Goal: Information Seeking & Learning: Find specific page/section

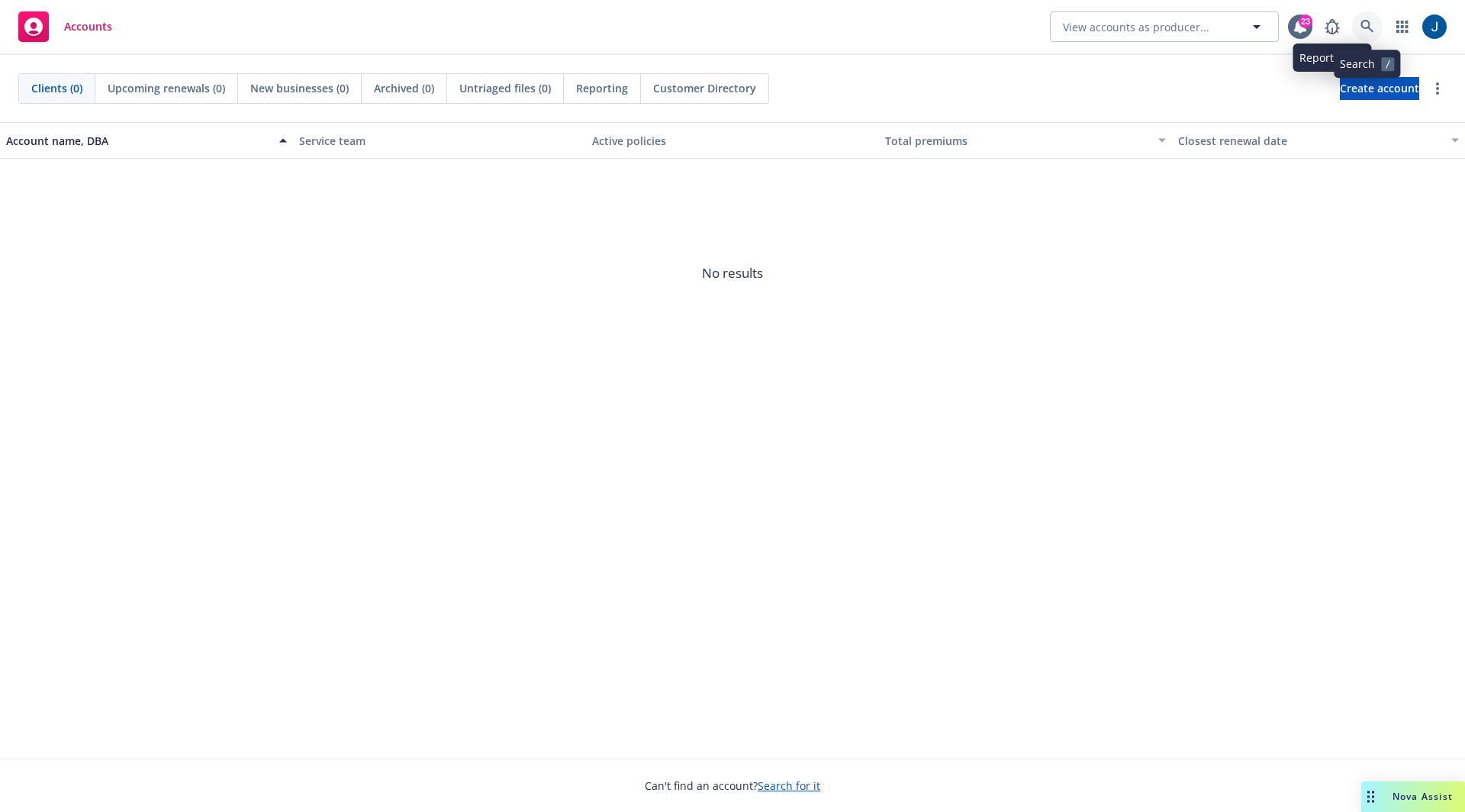
click at [1365, 21] on icon at bounding box center [1367, 26] width 13 height 13
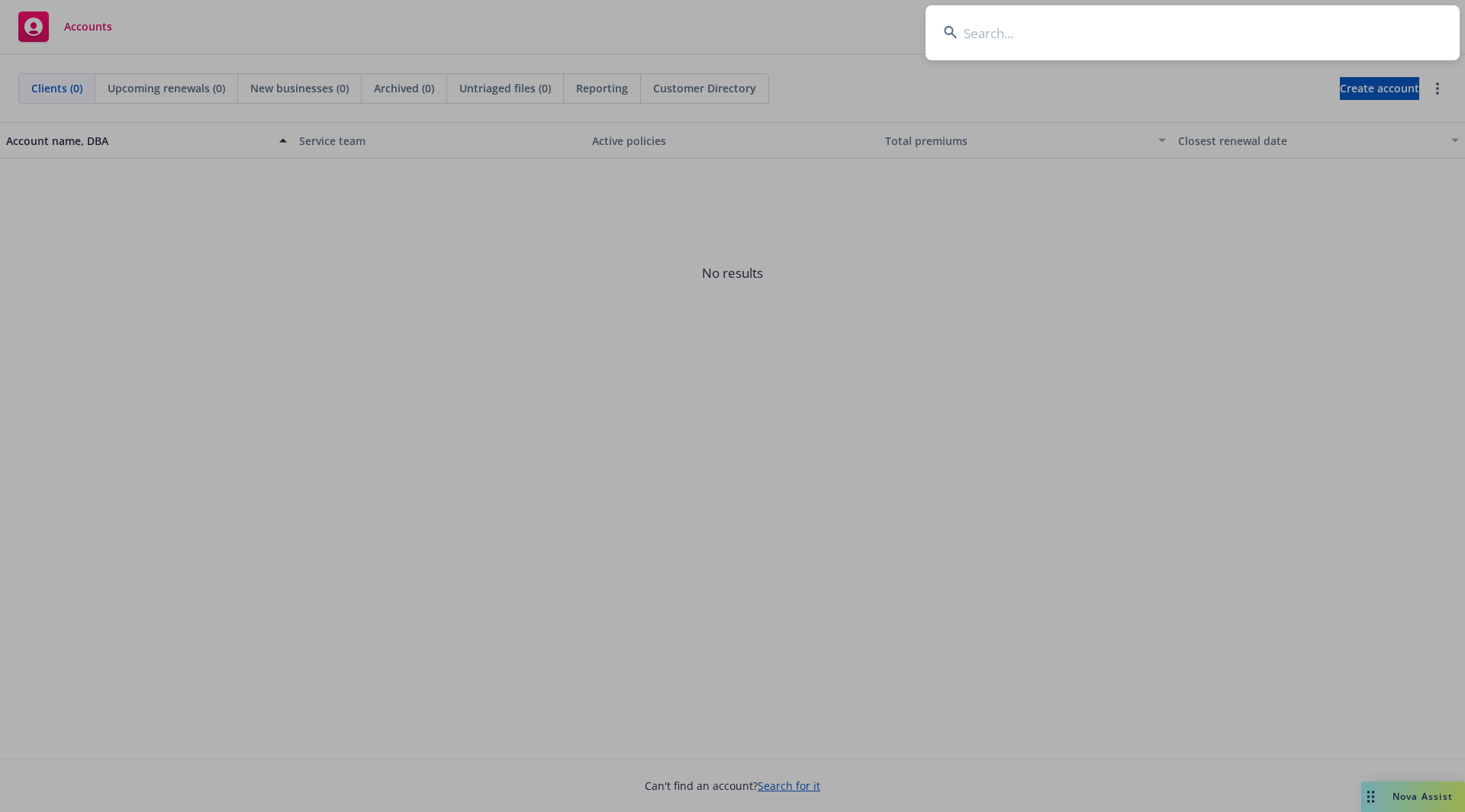
click at [1265, 32] on input at bounding box center [1193, 33] width 534 height 55
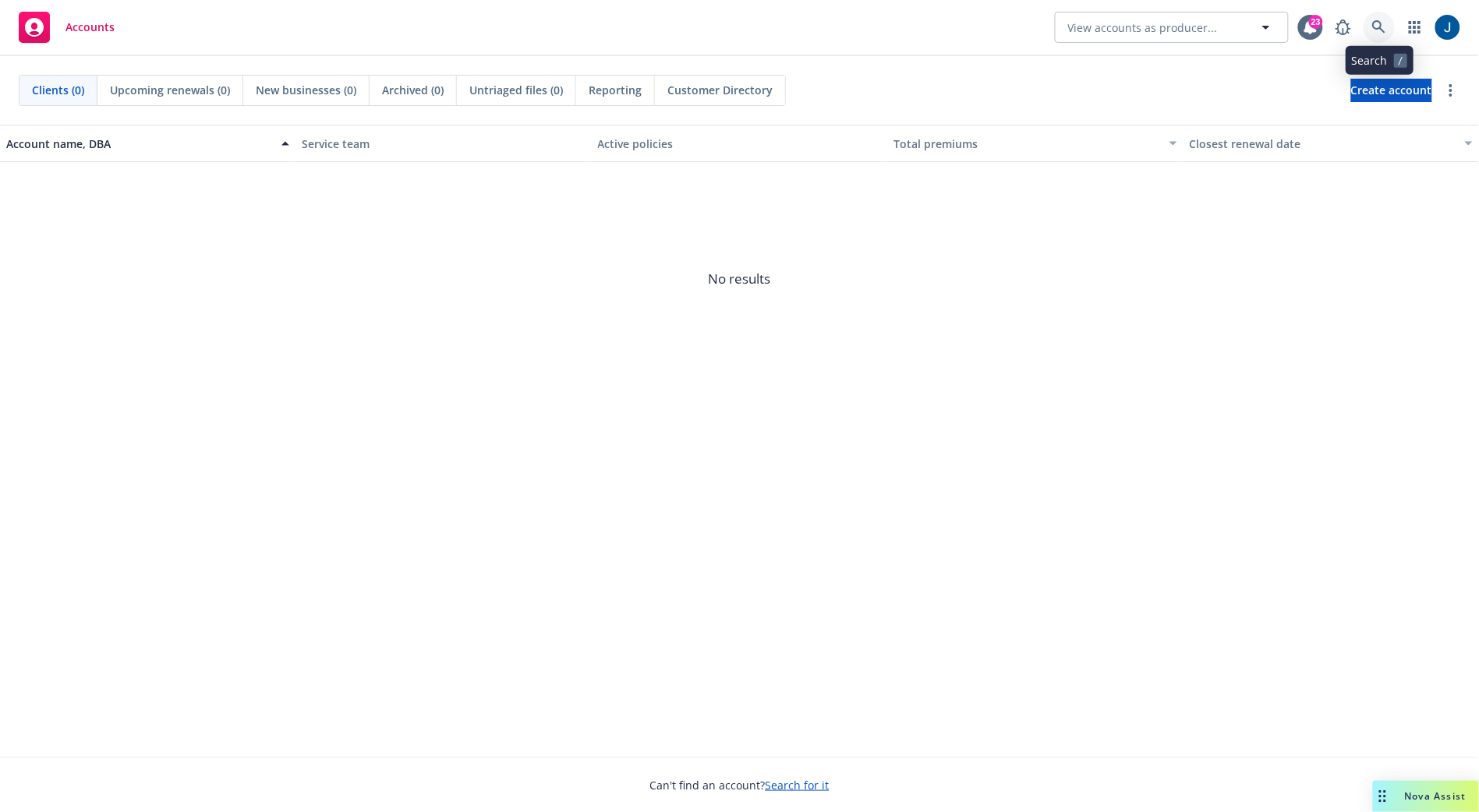
click at [1372, 30] on icon at bounding box center [1379, 27] width 14 height 14
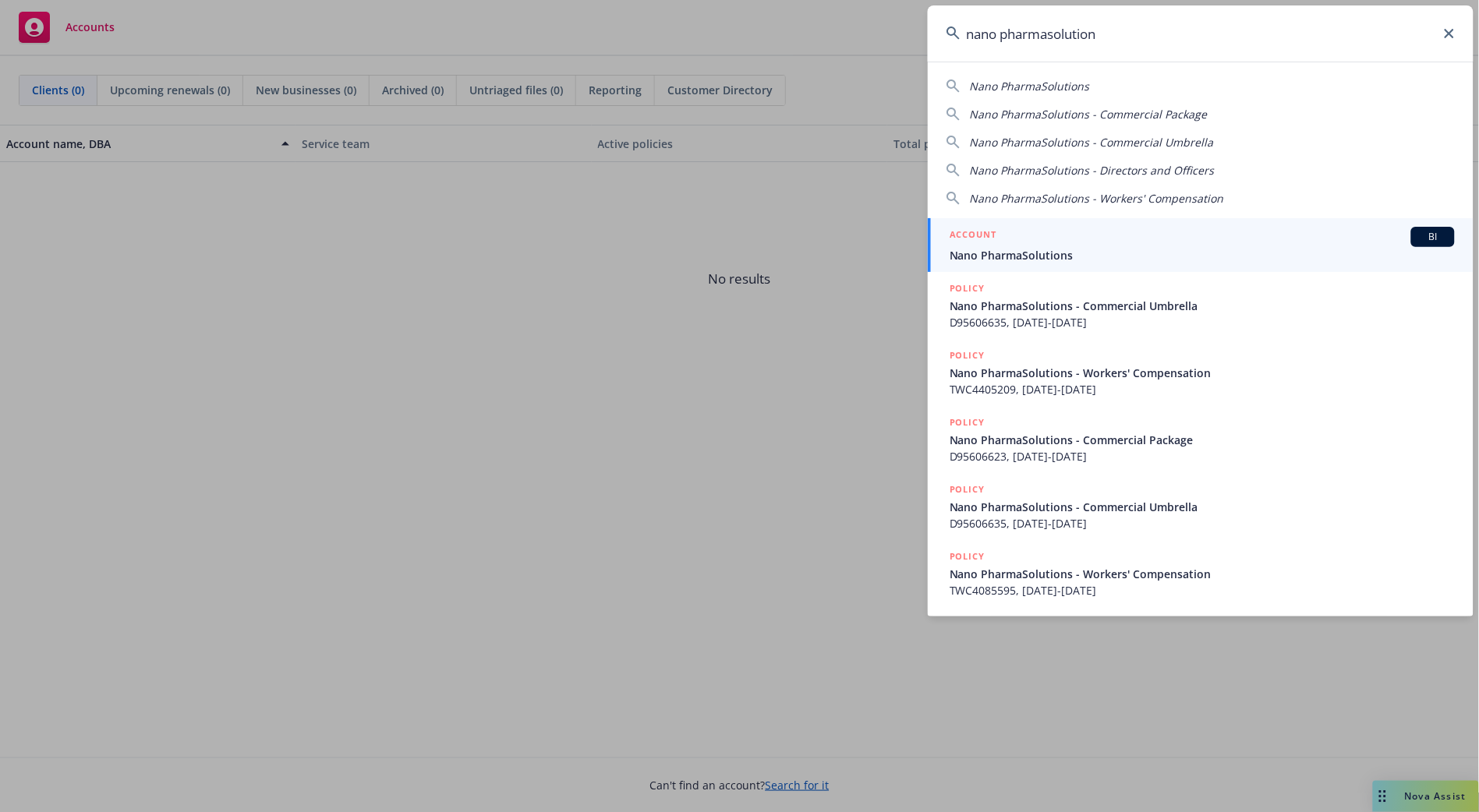
type input "nano pharmasolution"
click at [1041, 247] on span "Nano PharmaSolutions" at bounding box center [1202, 255] width 505 height 16
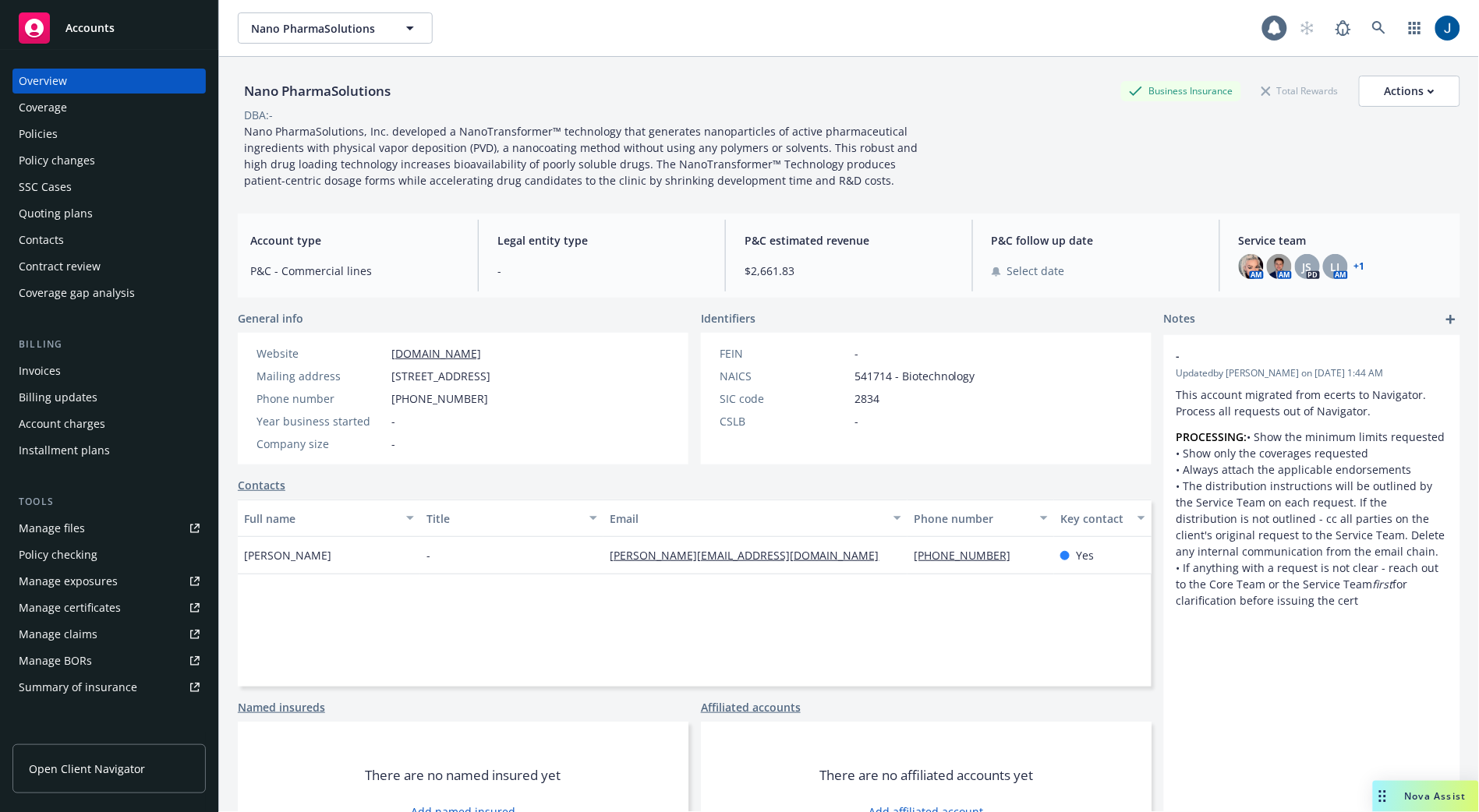
click at [90, 138] on div "Policies" at bounding box center [109, 134] width 181 height 25
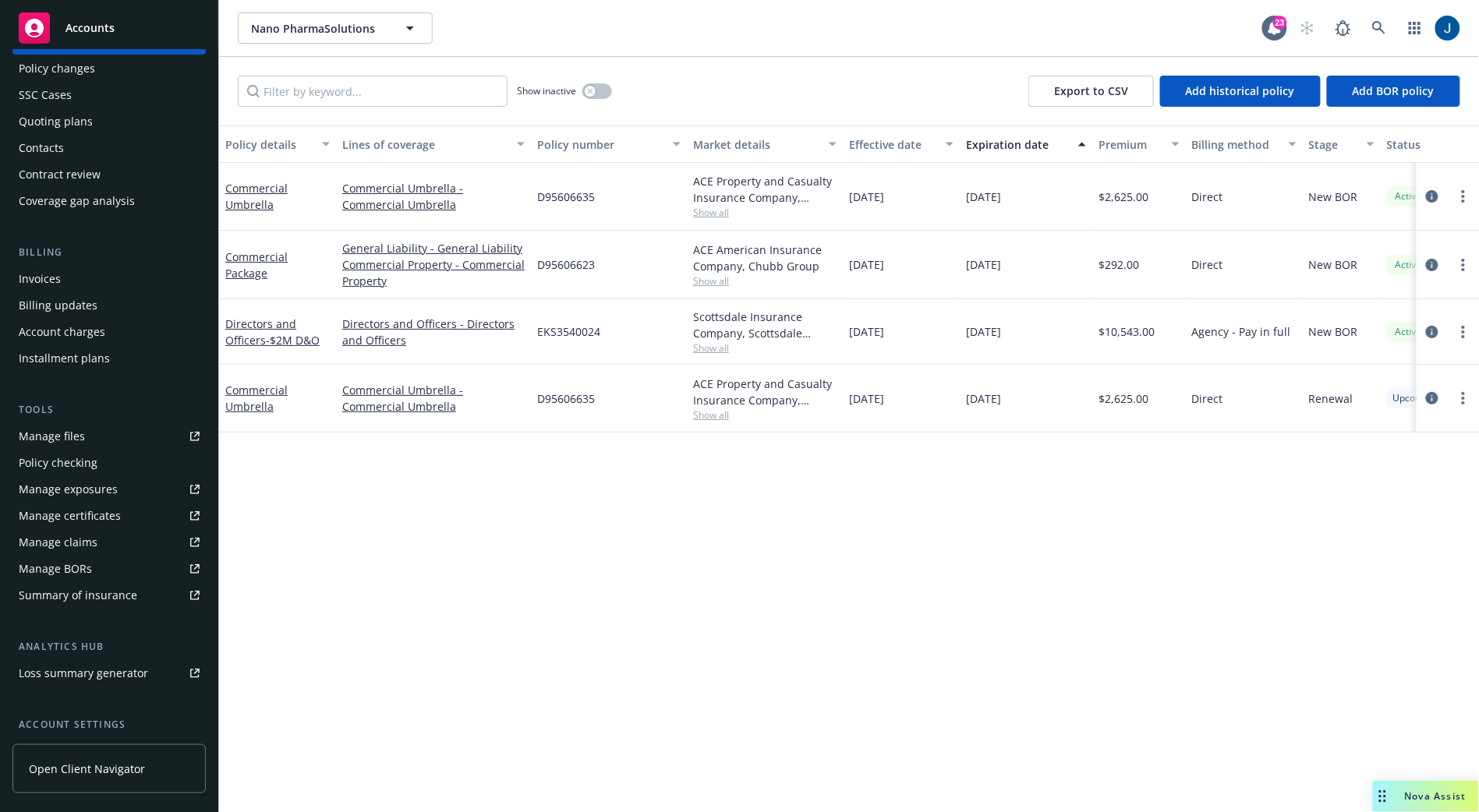
scroll to position [109, 0]
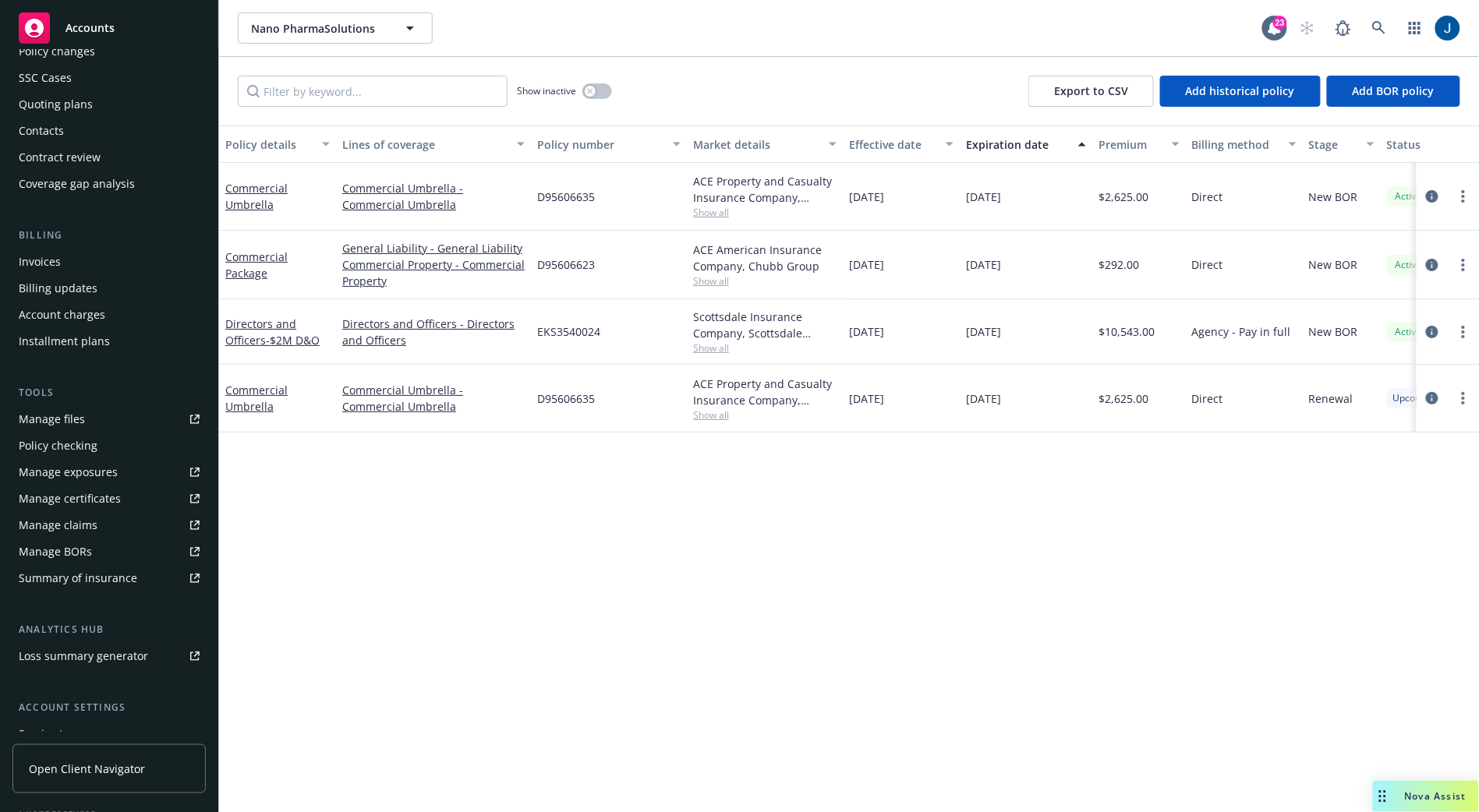
click at [76, 416] on div "Manage files" at bounding box center [52, 419] width 66 height 25
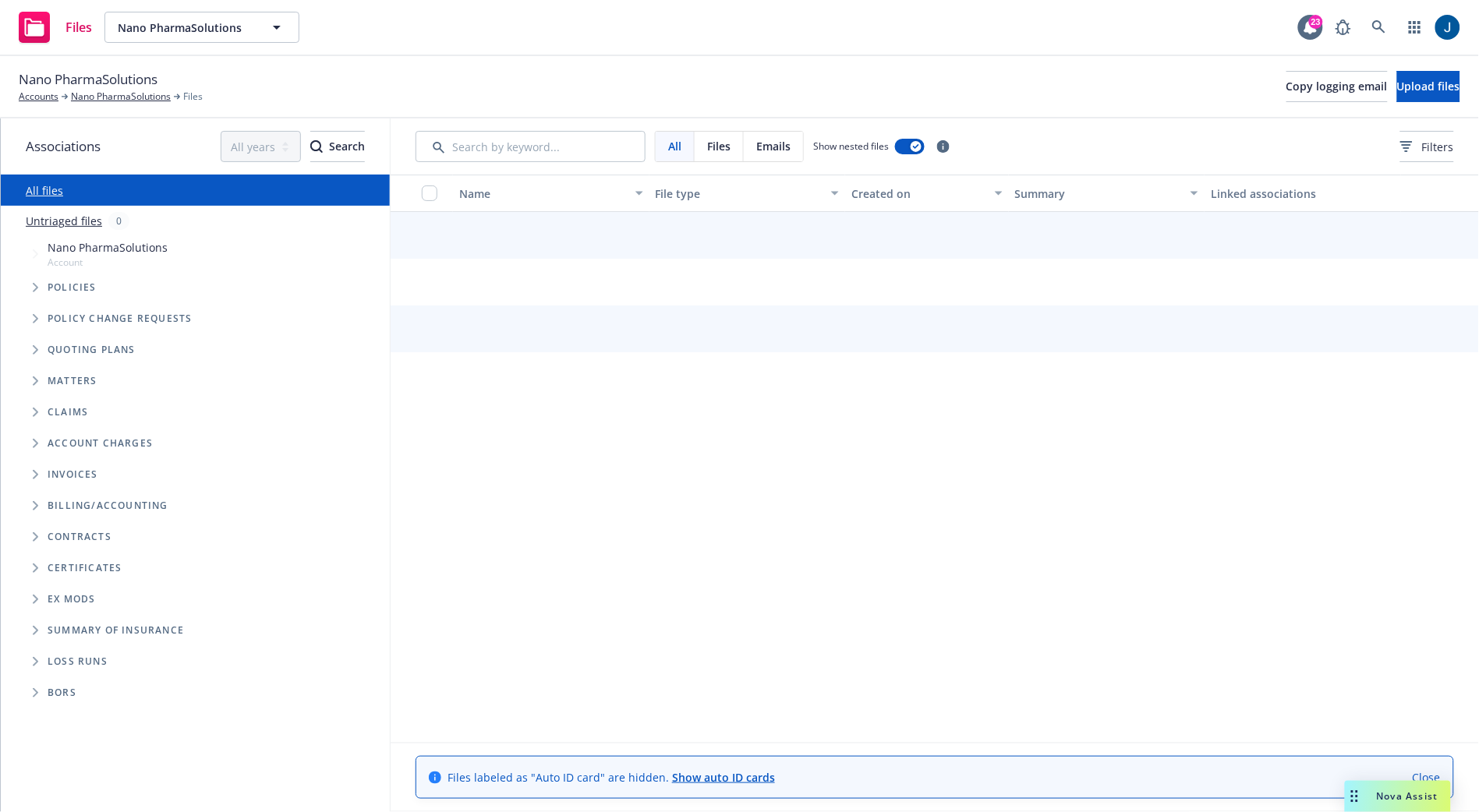
click at [36, 288] on icon "Tree Example" at bounding box center [35, 288] width 5 height 9
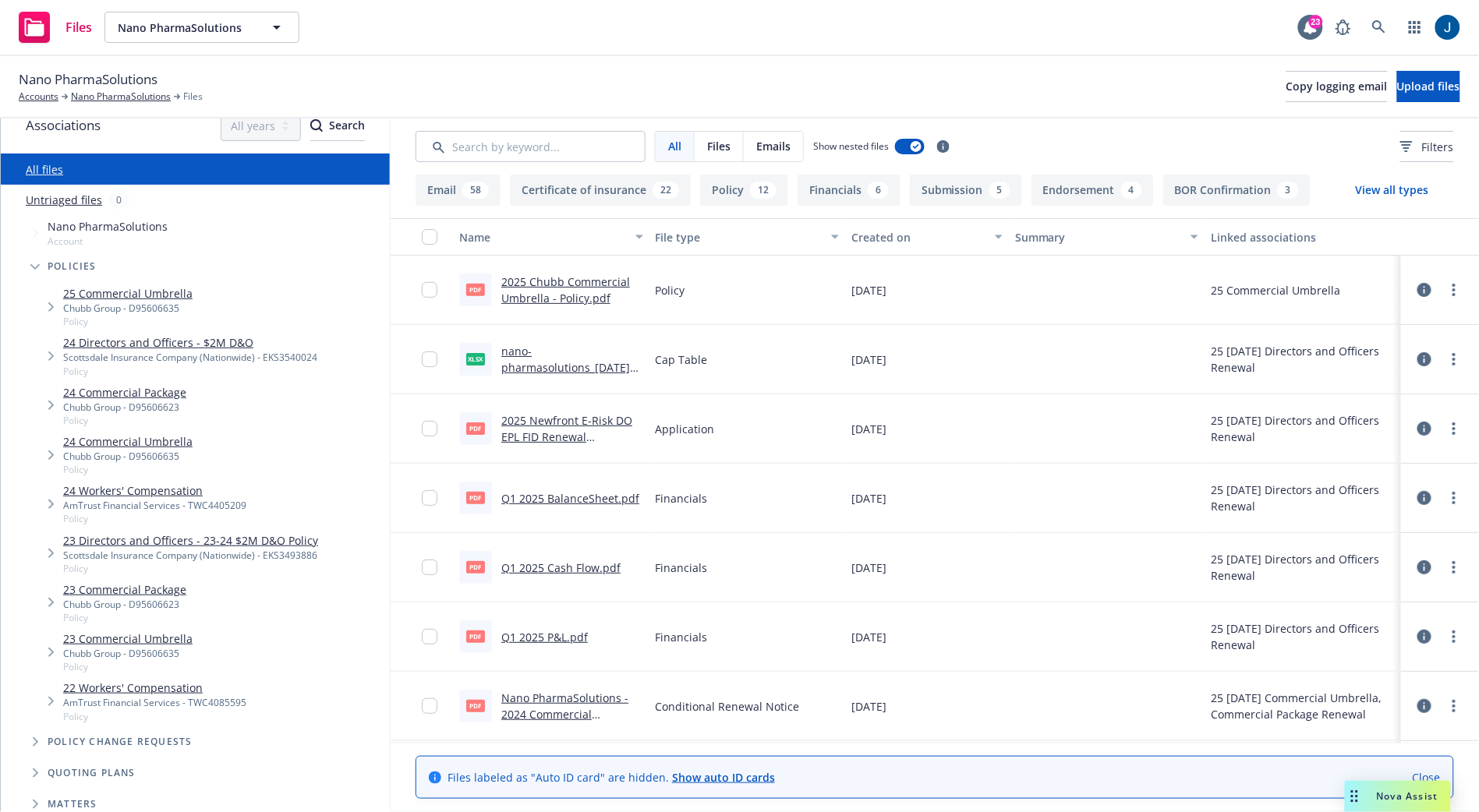
scroll to position [24, 0]
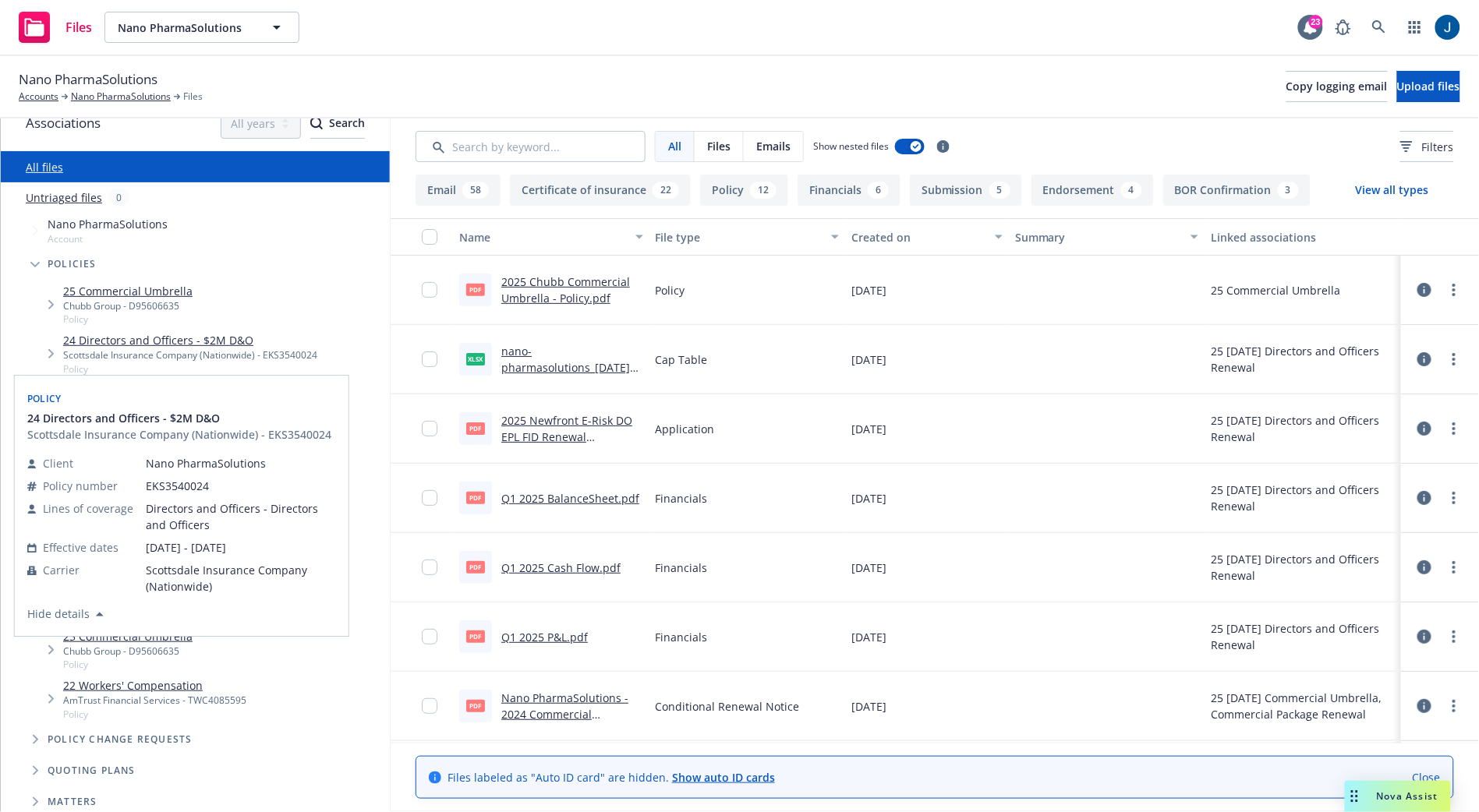
click at [27, 261] on span "Tree Example" at bounding box center [35, 264] width 25 height 25
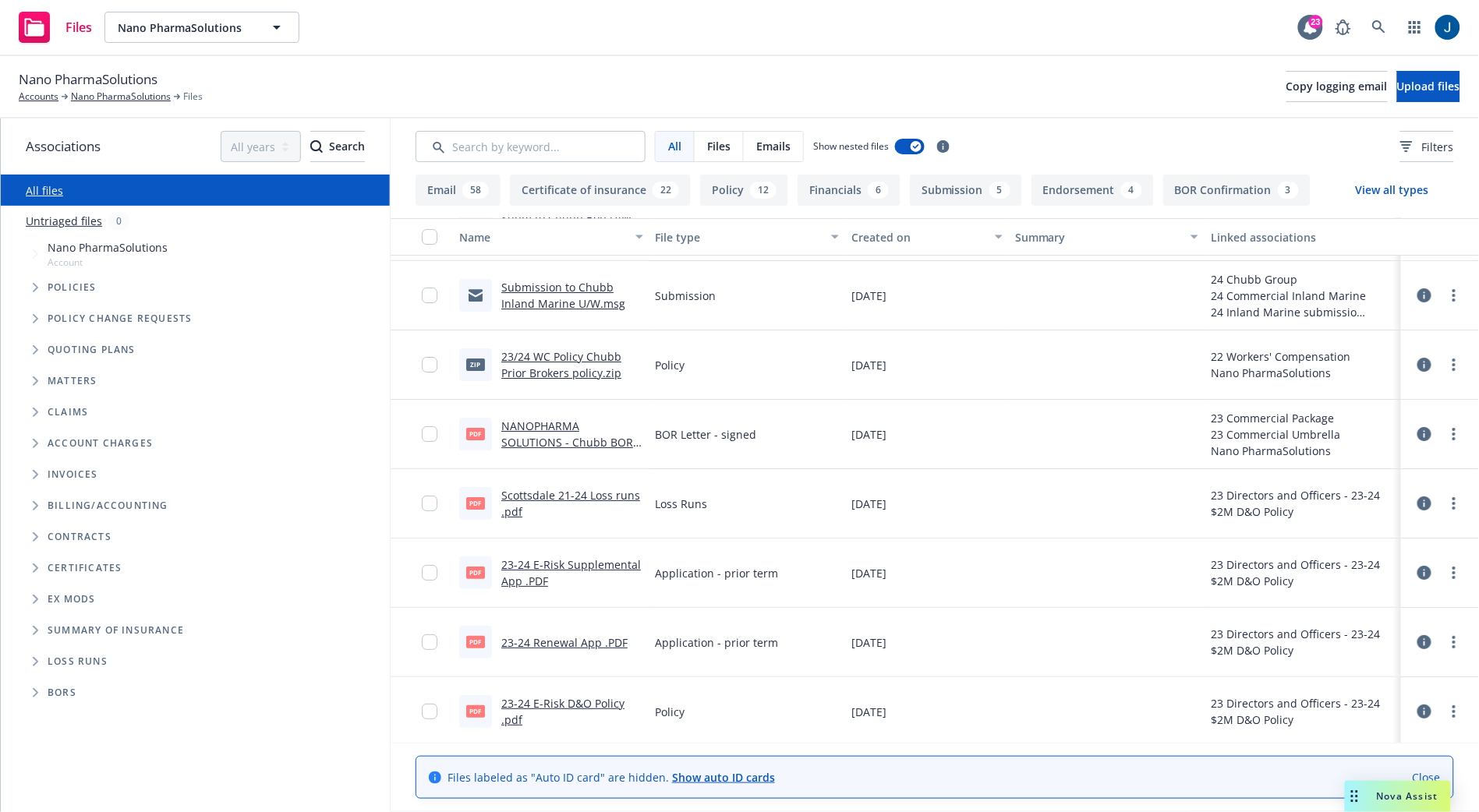
scroll to position [9385, 0]
click at [509, 147] on input "Search by keyword..." at bounding box center [530, 147] width 230 height 31
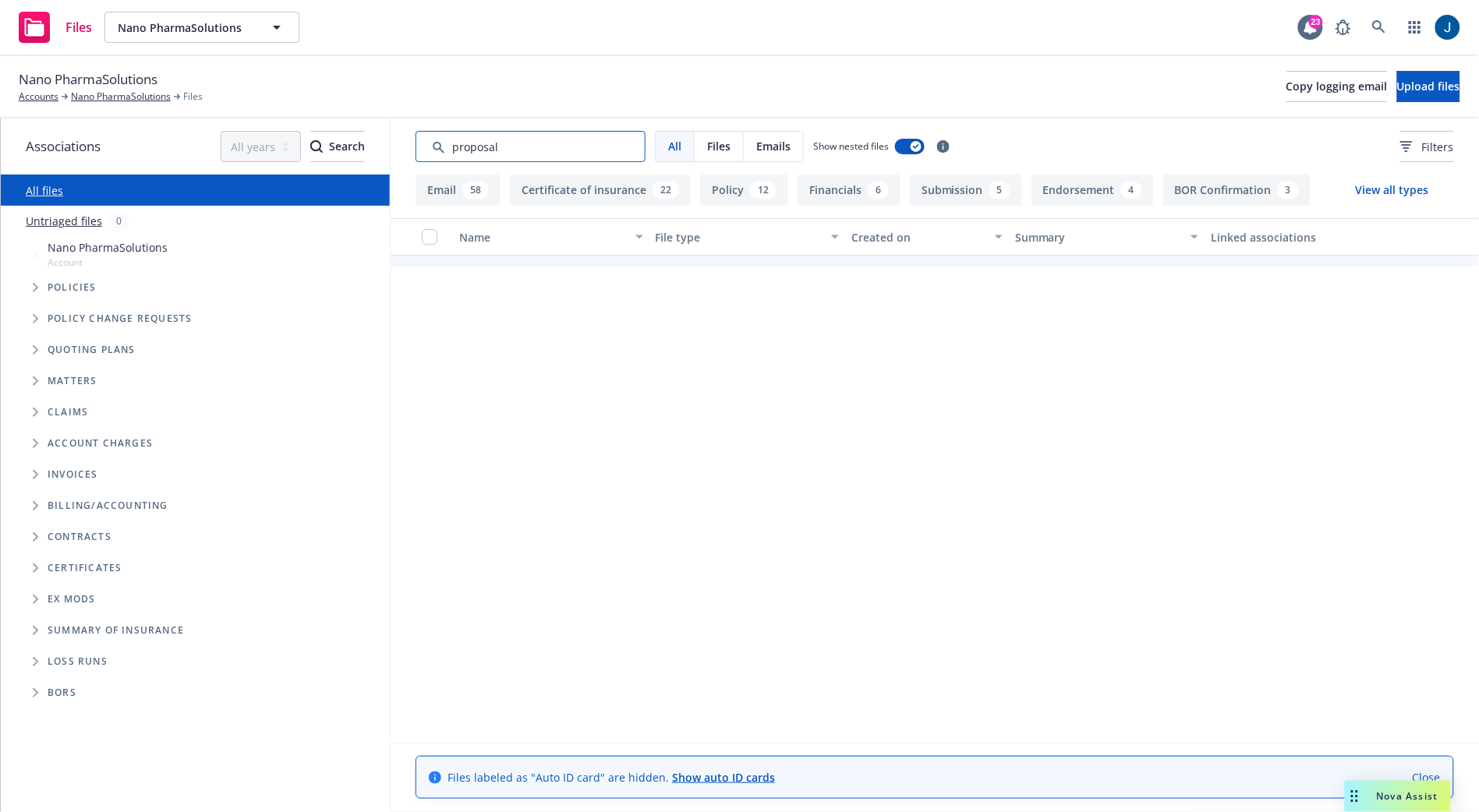
scroll to position [0, 0]
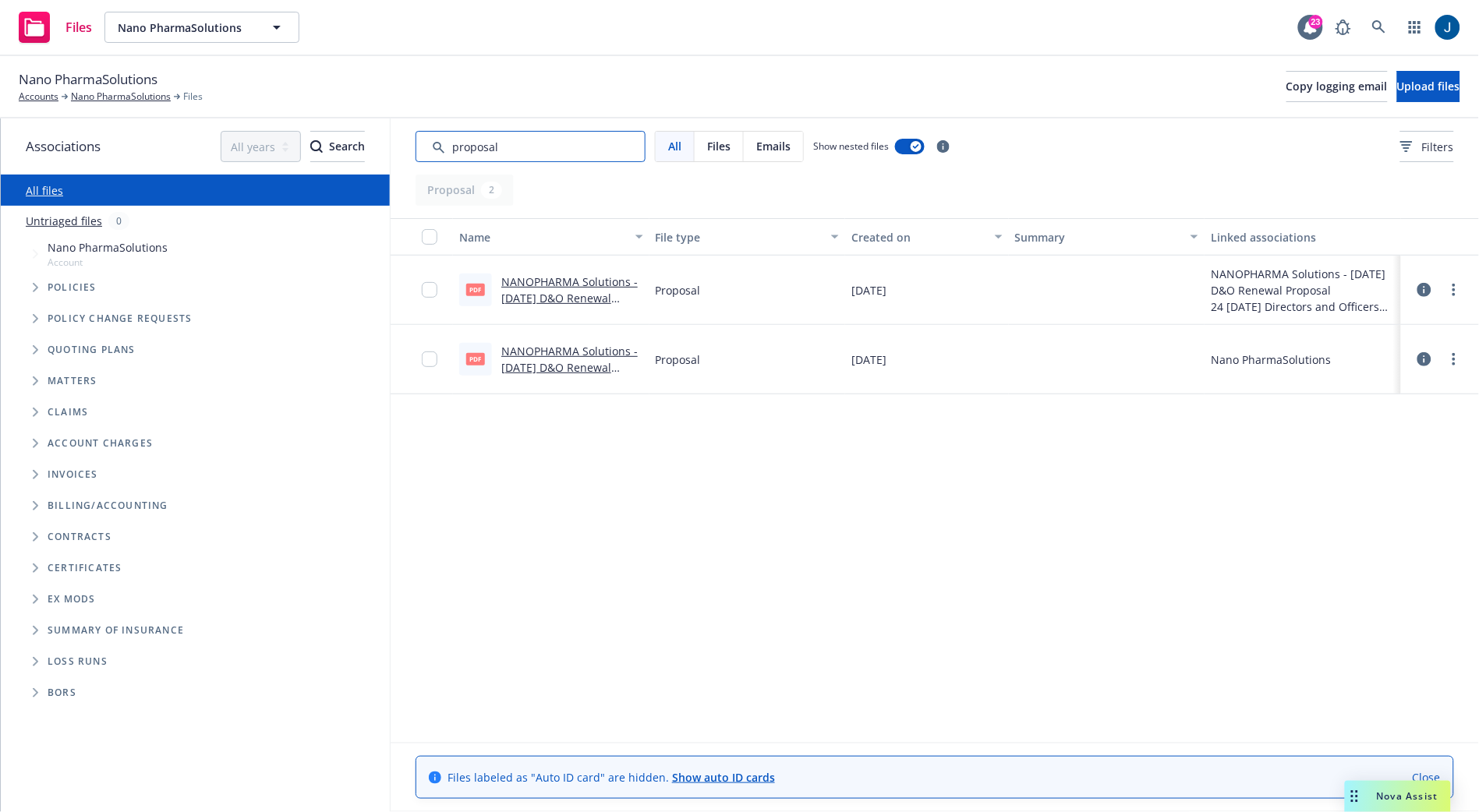
type input "proposal"
click at [560, 299] on link "NANOPHARMA Solutions - [DATE] D&O Renewal Proposal .pdf" at bounding box center [569, 298] width 136 height 48
click at [236, 25] on span "Nano PharmaSolutions" at bounding box center [185, 27] width 135 height 16
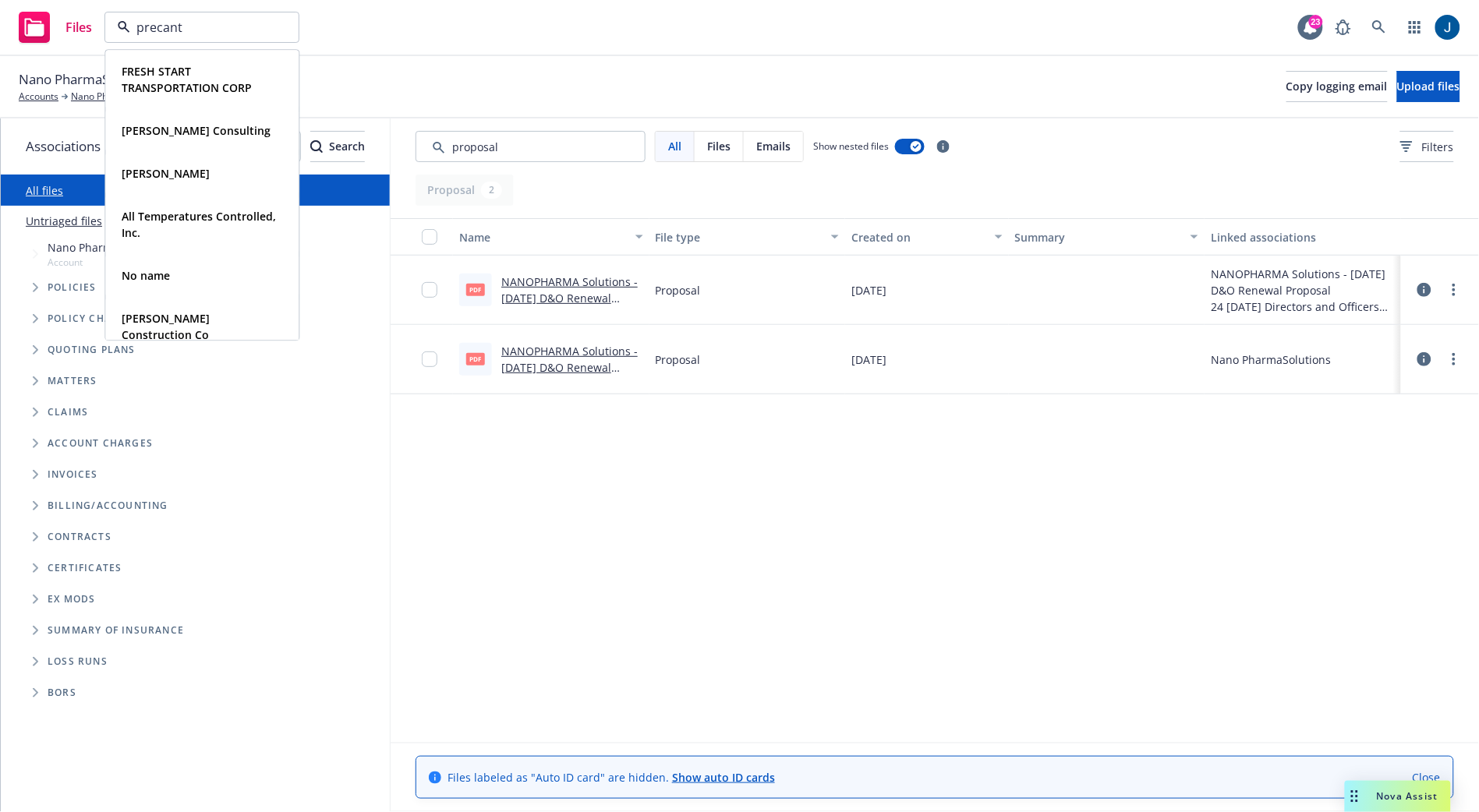
type input "precanto"
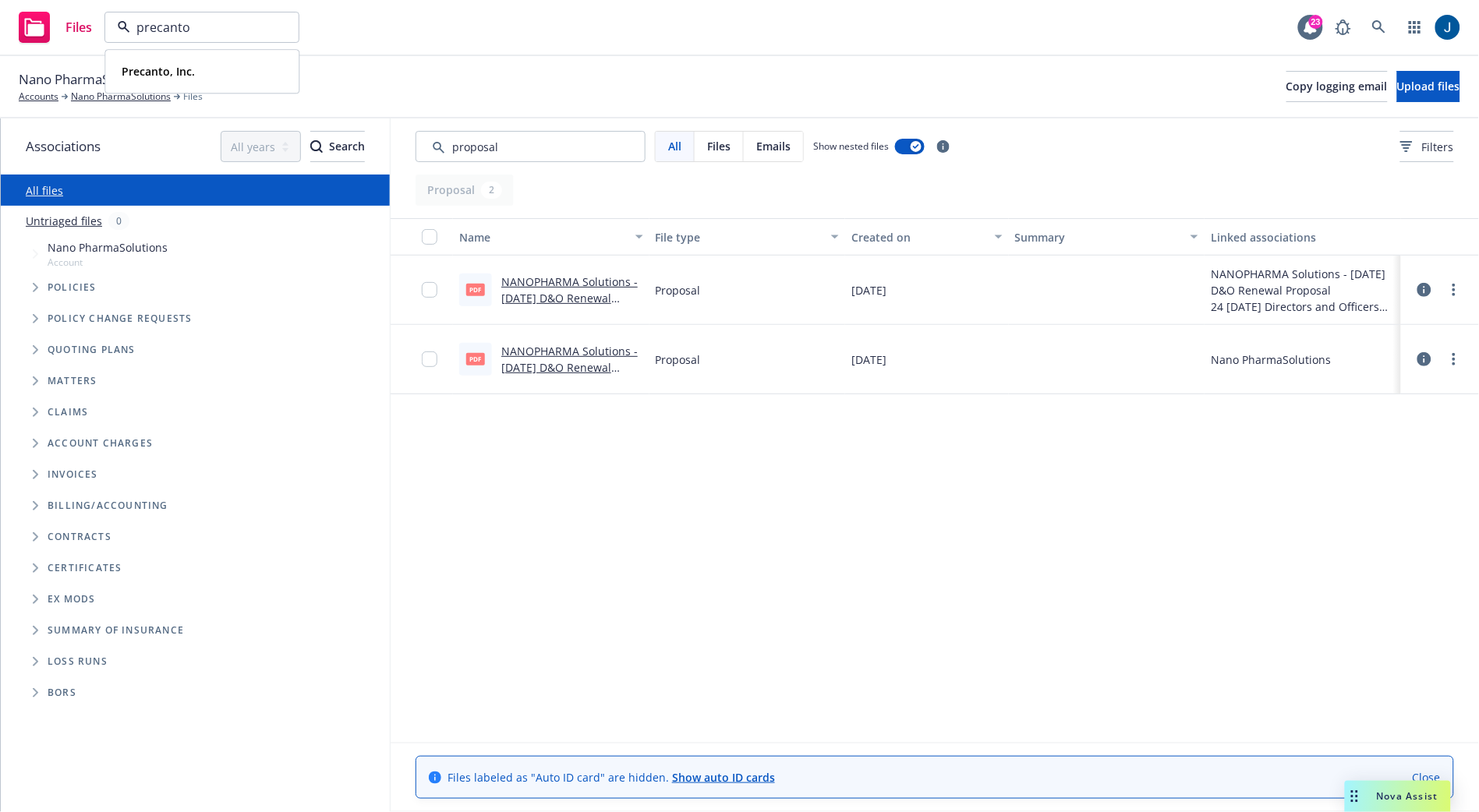
click at [190, 71] on strong "Precanto, Inc." at bounding box center [158, 71] width 73 height 15
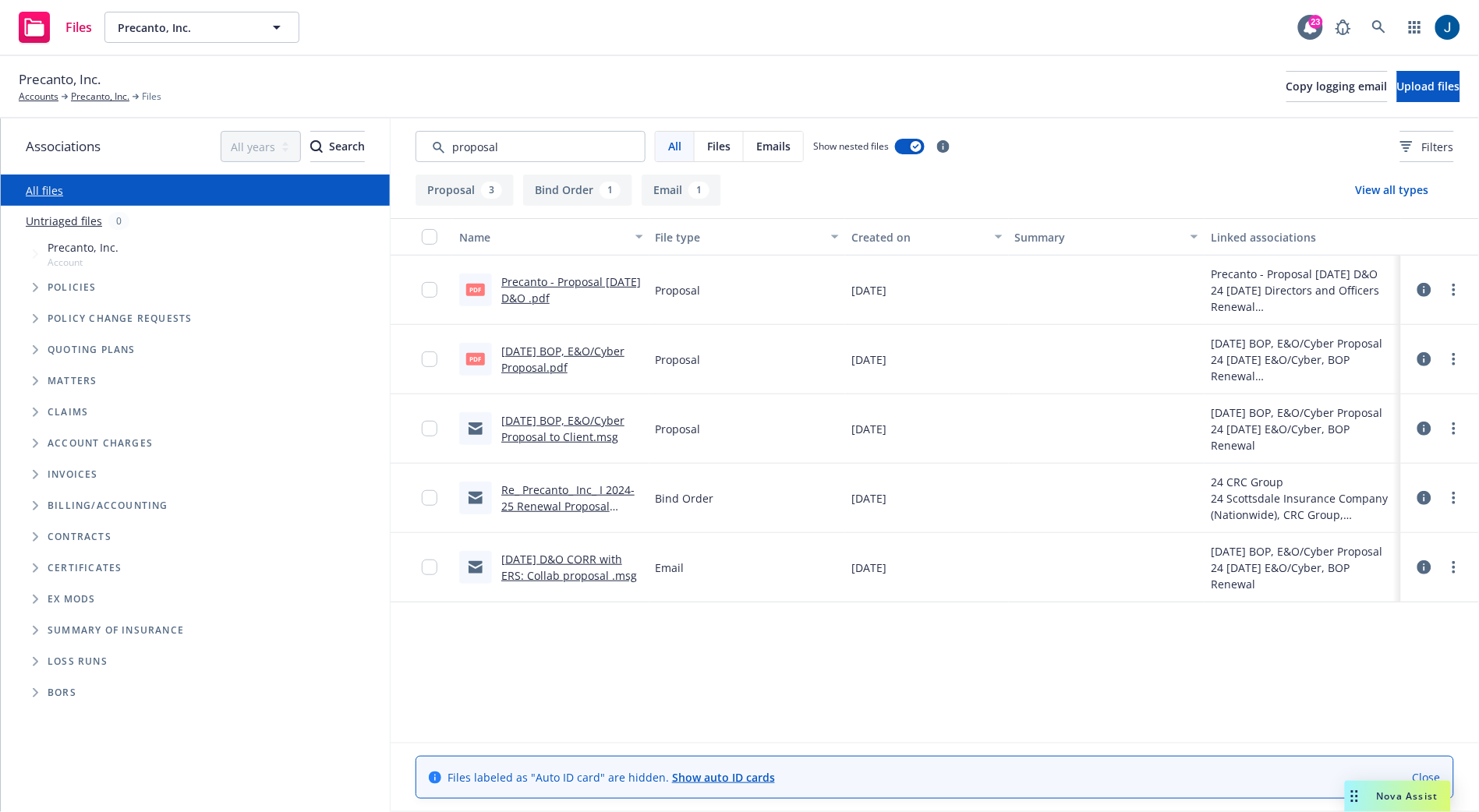
click at [568, 299] on link "Precanto - Proposal [DATE] D&O .pdf" at bounding box center [571, 290] width 140 height 31
click at [576, 289] on link "Precanto - Proposal [DATE] D&O .pdf" at bounding box center [571, 290] width 140 height 31
